Goal: Use online tool/utility: Utilize a website feature to perform a specific function

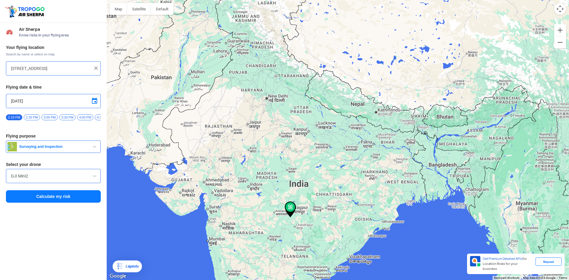
drag, startPoint x: 268, startPoint y: 123, endPoint x: 285, endPoint y: 179, distance: 58.3
click at [285, 179] on div "To navigate, press the arrow keys." at bounding box center [338, 140] width 462 height 280
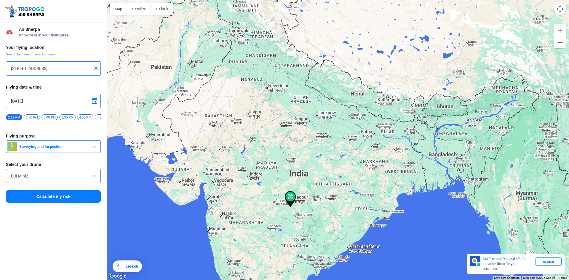
drag, startPoint x: 292, startPoint y: 212, endPoint x: 294, endPoint y: 218, distance: 6.8
click at [294, 207] on img at bounding box center [290, 199] width 11 height 16
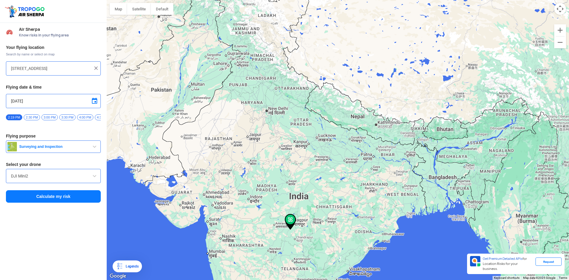
click at [98, 174] on div "DJI Mini2" at bounding box center [53, 176] width 95 height 14
click at [94, 175] on span at bounding box center [94, 175] width 7 height 7
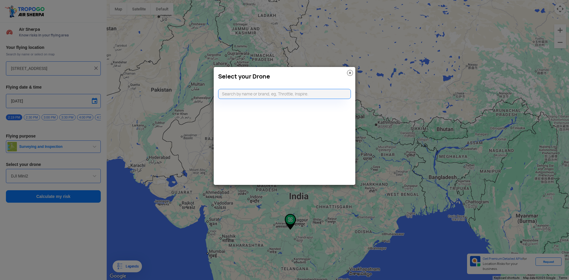
click at [351, 73] on img at bounding box center [350, 73] width 6 height 6
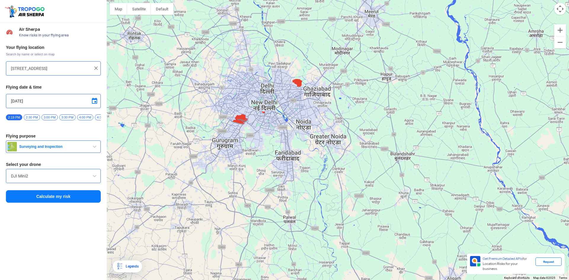
click at [262, 100] on div "To navigate, press the arrow keys." at bounding box center [338, 140] width 462 height 280
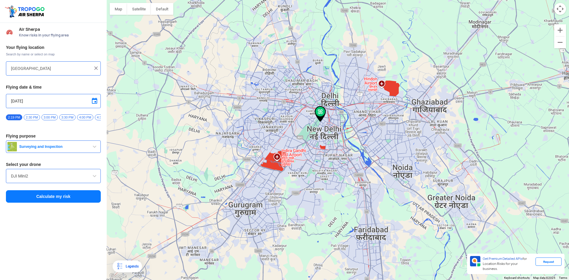
drag, startPoint x: 338, startPoint y: 134, endPoint x: 320, endPoint y: 122, distance: 22.4
click at [316, 109] on img at bounding box center [320, 114] width 11 height 16
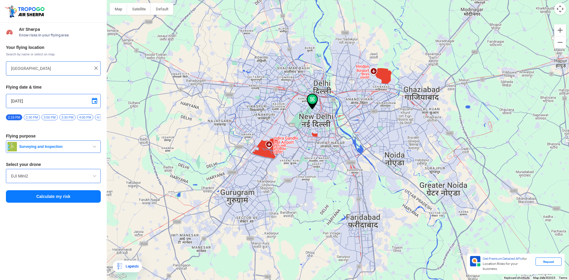
click at [329, 144] on div "To navigate, press the arrow keys." at bounding box center [338, 140] width 462 height 280
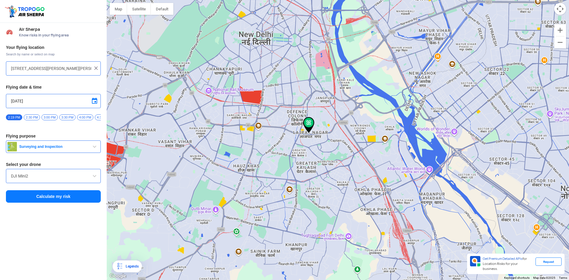
drag, startPoint x: 340, startPoint y: 127, endPoint x: 339, endPoint y: 131, distance: 4.2
click at [339, 131] on div "To navigate, press the arrow keys." at bounding box center [338, 140] width 462 height 280
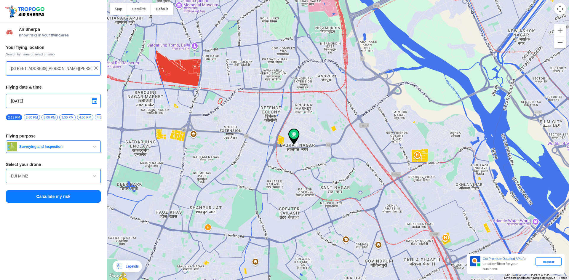
drag, startPoint x: 331, startPoint y: 125, endPoint x: 329, endPoint y: 129, distance: 4.4
click at [329, 129] on div "To navigate, press the arrow keys." at bounding box center [338, 140] width 462 height 280
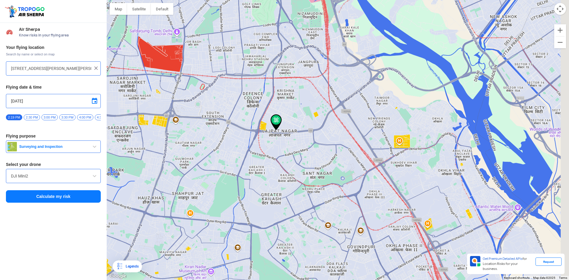
drag, startPoint x: 364, startPoint y: 149, endPoint x: 342, endPoint y: 131, distance: 27.8
click at [342, 131] on div "To navigate, press the arrow keys." at bounding box center [338, 140] width 462 height 280
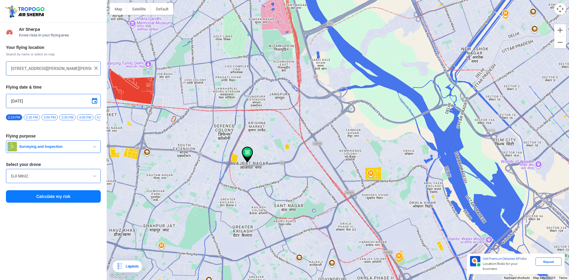
drag, startPoint x: 330, startPoint y: 194, endPoint x: 327, endPoint y: 200, distance: 6.7
click at [327, 200] on div "To navigate, press the arrow keys." at bounding box center [338, 140] width 462 height 280
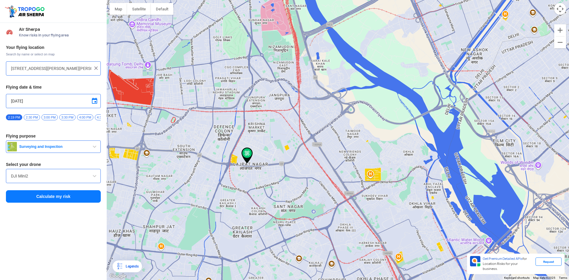
click at [350, 125] on div "To navigate, press the arrow keys." at bounding box center [338, 140] width 462 height 280
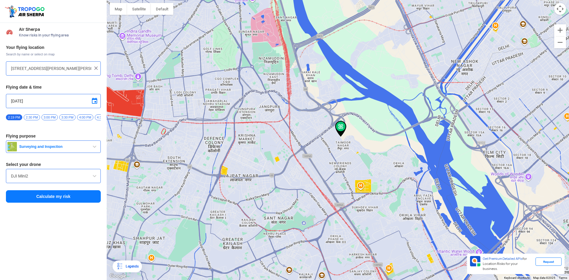
type input "[STREET_ADDRESS][PERSON_NAME]"
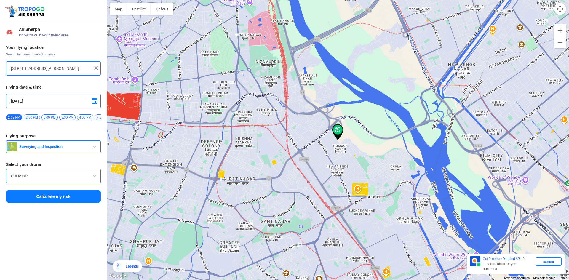
click at [97, 179] on span at bounding box center [94, 175] width 7 height 7
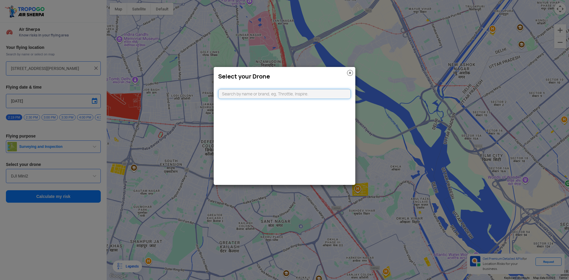
click at [245, 93] on input "text" at bounding box center [284, 94] width 133 height 10
click at [229, 94] on input "mimi 4k" at bounding box center [284, 94] width 133 height 10
click at [250, 122] on div "Select your Drone mini 4k Can't find your drone. Let us know by CLICKING HERE" at bounding box center [284, 126] width 142 height 118
click at [220, 94] on input "mini 4k" at bounding box center [284, 94] width 133 height 10
click at [260, 93] on input "dji mini 4k" at bounding box center [284, 94] width 133 height 10
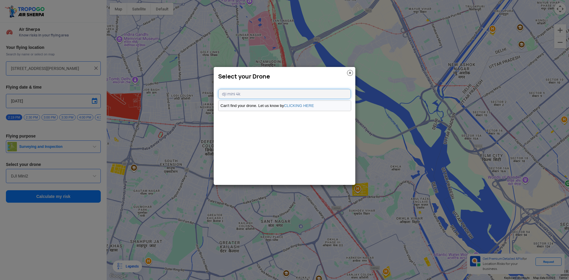
type input "dji mini 4k"
click at [306, 108] on link "CLICKING HERE" at bounding box center [299, 105] width 30 height 4
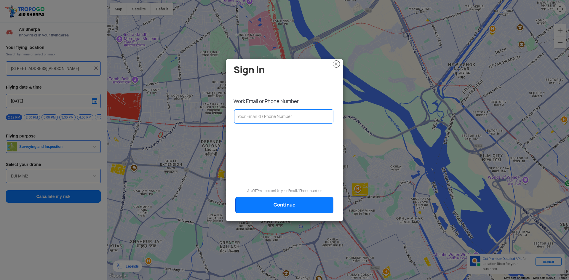
click at [336, 67] on img at bounding box center [336, 63] width 7 height 7
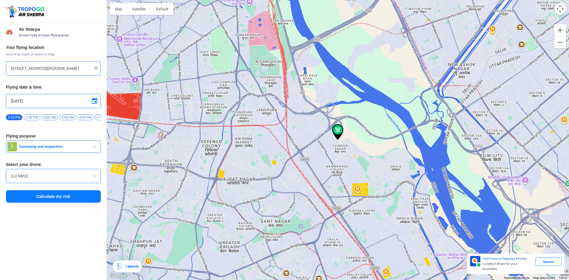
click at [83, 183] on div "DJI Mini2" at bounding box center [53, 176] width 95 height 14
click at [91, 179] on span at bounding box center [94, 175] width 7 height 7
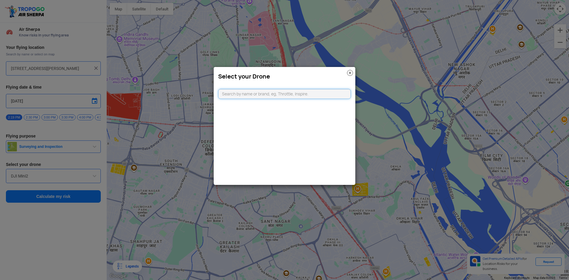
click at [283, 97] on input "text" at bounding box center [284, 94] width 133 height 10
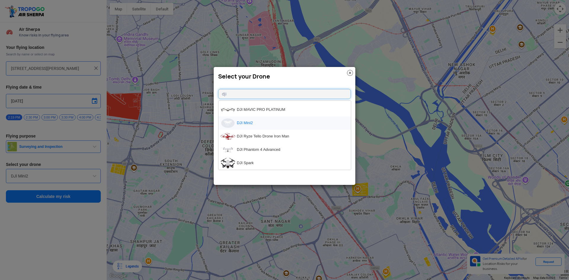
type input "dji"
click at [248, 123] on li "DJI Mini2" at bounding box center [284, 122] width 132 height 13
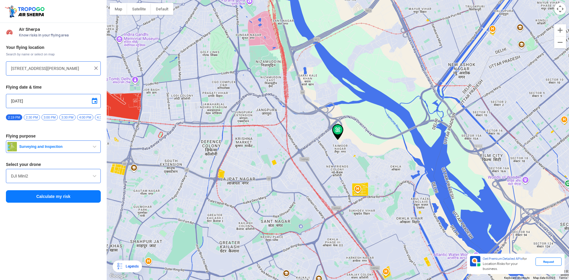
click at [95, 149] on span "button" at bounding box center [94, 146] width 7 height 7
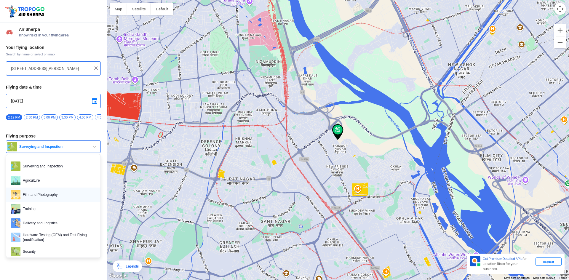
click at [38, 199] on span "Film and Photography" at bounding box center [57, 194] width 75 height 9
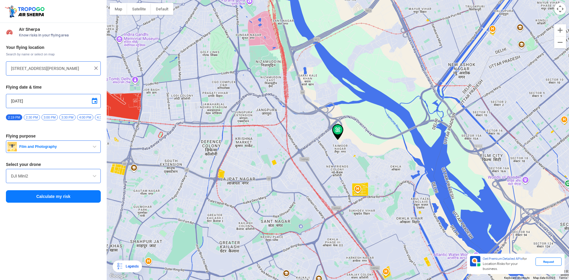
click at [78, 198] on button "Calculate my risk" at bounding box center [53, 196] width 95 height 12
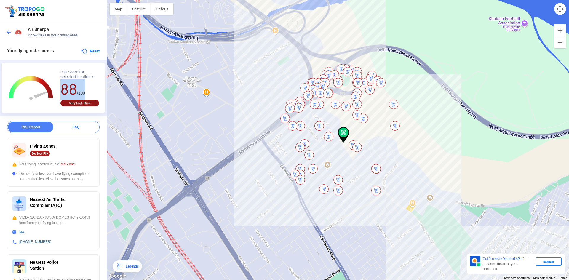
drag, startPoint x: 62, startPoint y: 90, endPoint x: 84, endPoint y: 92, distance: 22.3
click at [84, 92] on div "88 /100" at bounding box center [79, 89] width 38 height 20
click at [91, 92] on div "88 /100" at bounding box center [79, 89] width 38 height 20
drag, startPoint x: 66, startPoint y: 104, endPoint x: 94, endPoint y: 105, distance: 28.5
click at [94, 105] on div "Very high Risk" at bounding box center [79, 103] width 38 height 7
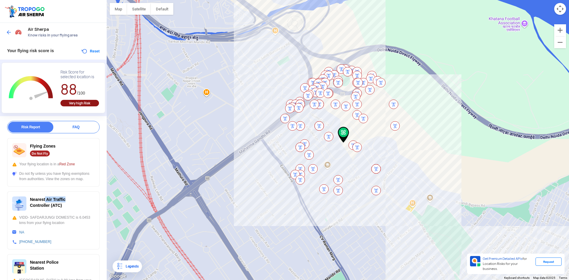
drag, startPoint x: 45, startPoint y: 197, endPoint x: 67, endPoint y: 203, distance: 22.7
click at [70, 201] on div "Nearest Air Traffic Controller (ATC)" at bounding box center [53, 203] width 82 height 14
drag, startPoint x: 30, startPoint y: 203, endPoint x: 57, endPoint y: 206, distance: 27.4
click at [57, 206] on div "Nearest Air Traffic Controller (ATC)" at bounding box center [53, 203] width 82 height 14
click at [77, 203] on div "Nearest Air Traffic Controller (ATC)" at bounding box center [53, 203] width 82 height 14
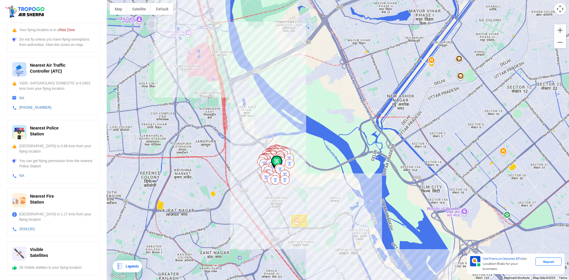
scroll to position [0, 0]
